Goal: Task Accomplishment & Management: Manage account settings

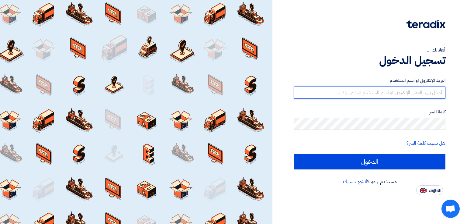
click at [384, 89] on input "text" at bounding box center [369, 92] width 151 height 12
type input "[EMAIL_ADDRESS][DOMAIN_NAME]"
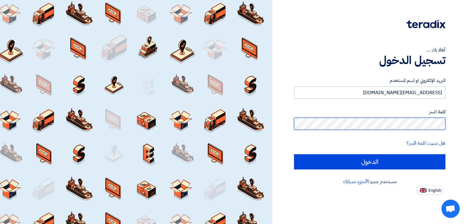
click at [294, 154] on input "الدخول" at bounding box center [369, 161] width 151 height 15
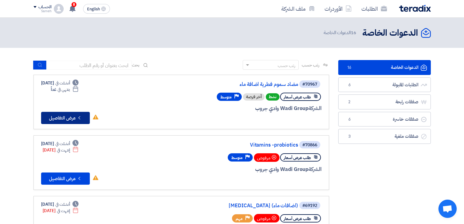
click at [63, 116] on button "Check details عرض التفاصيل" at bounding box center [65, 118] width 49 height 12
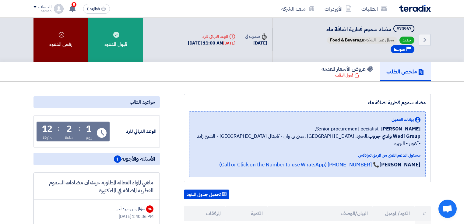
click at [56, 41] on div "رفض الدعوة" at bounding box center [60, 40] width 55 height 44
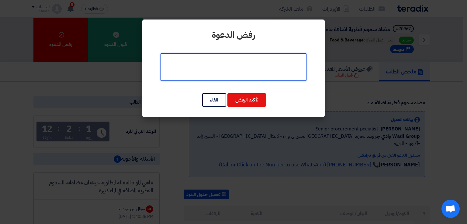
click at [257, 64] on textarea at bounding box center [234, 66] width 146 height 27
type textarea "h"
type textarea "غير متوافر"
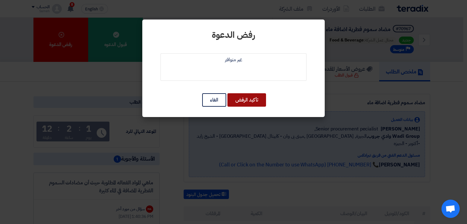
click at [242, 102] on button "تأكيد الرفض" at bounding box center [247, 99] width 39 height 13
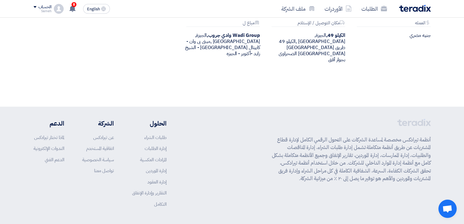
scroll to position [346, 0]
